Goal: Task Accomplishment & Management: Manage account settings

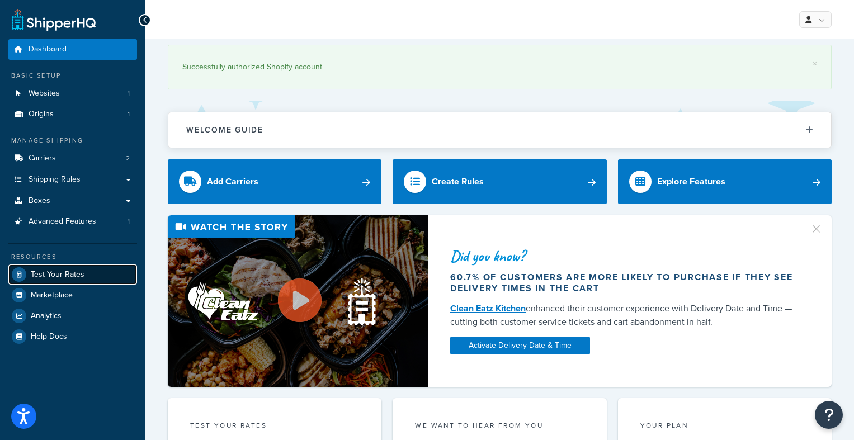
click at [81, 277] on span "Test Your Rates" at bounding box center [58, 275] width 54 height 10
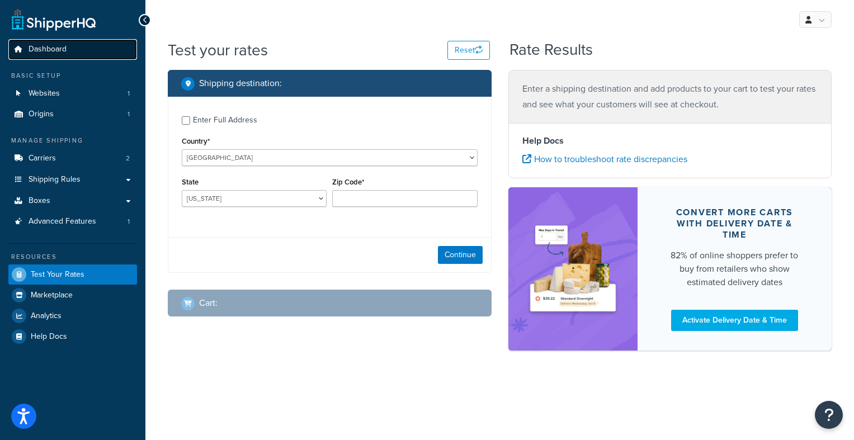
click at [59, 53] on span "Dashboard" at bounding box center [48, 50] width 38 height 10
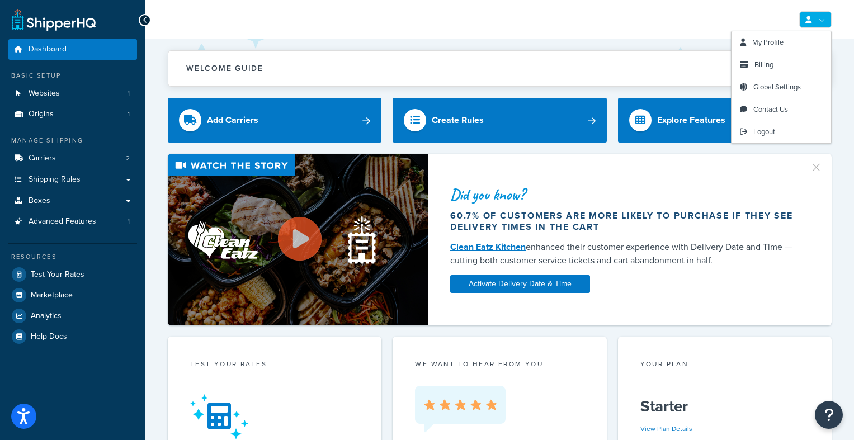
click at [817, 20] on link at bounding box center [815, 19] width 32 height 17
click at [777, 41] on span "My Profile" at bounding box center [767, 42] width 31 height 11
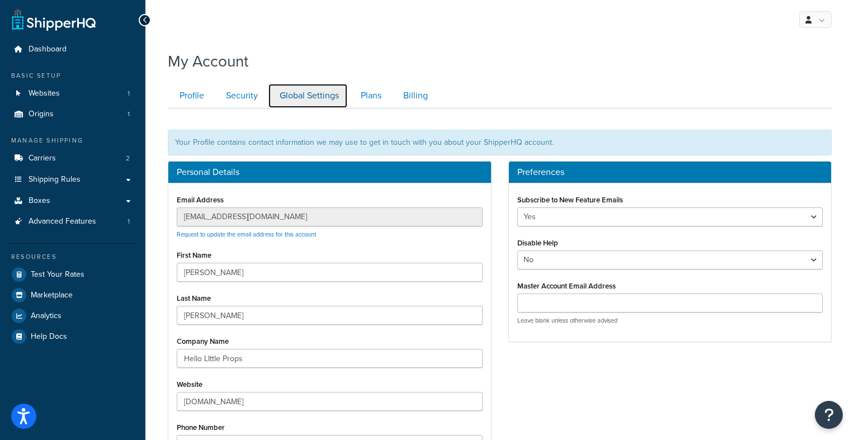
click at [319, 97] on link "Global Settings" at bounding box center [308, 95] width 80 height 25
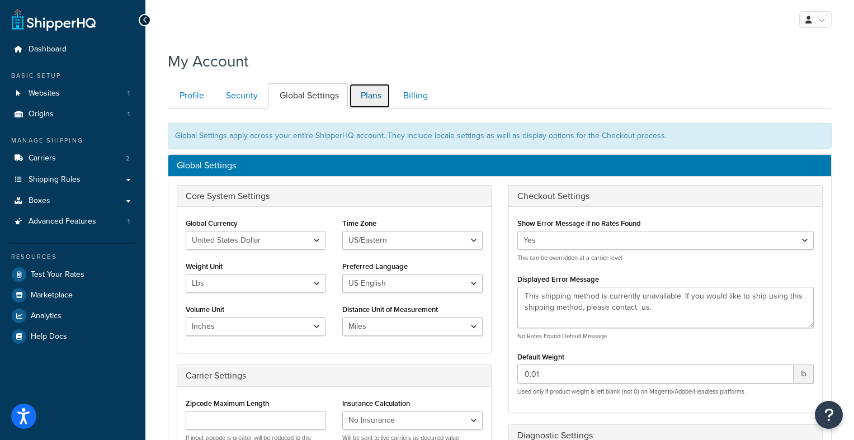
click at [375, 95] on link "Plans" at bounding box center [369, 95] width 41 height 25
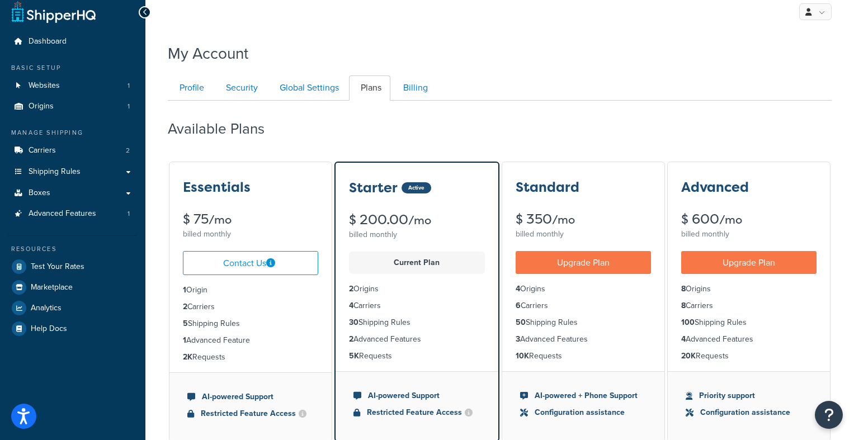
scroll to position [6, 0]
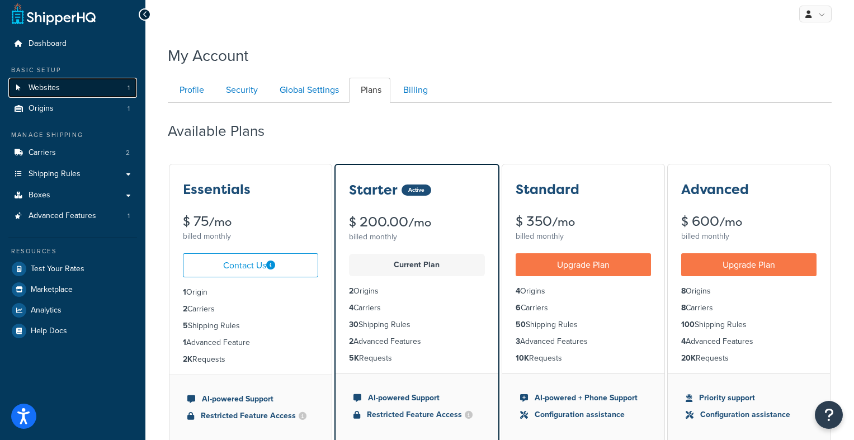
click at [58, 88] on span "Websites" at bounding box center [44, 88] width 31 height 10
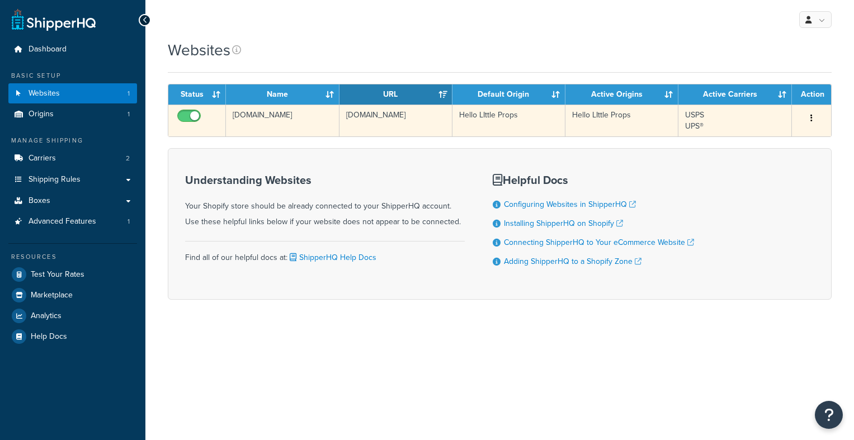
click at [192, 114] on input "checkbox" at bounding box center [190, 119] width 31 height 14
checkbox input "false"
